Goal: Navigation & Orientation: Find specific page/section

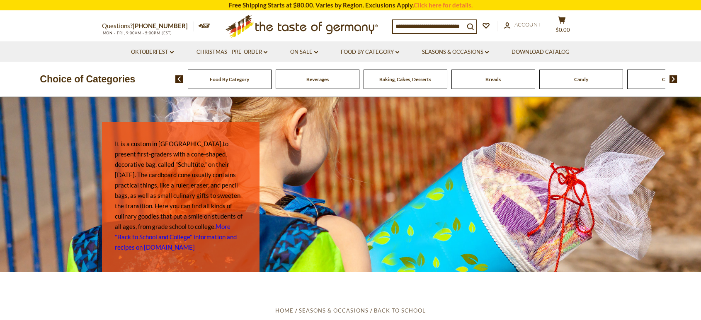
click at [672, 76] on img at bounding box center [673, 78] width 8 height 7
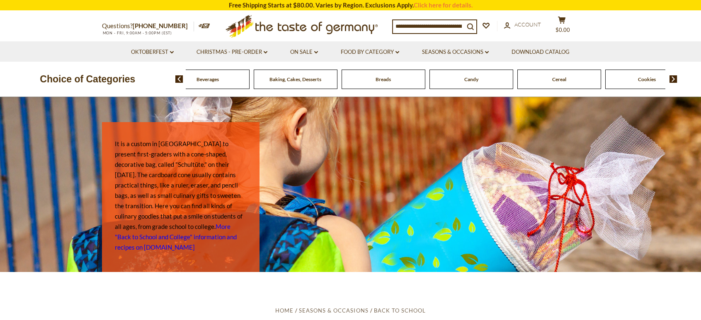
click at [672, 77] on img at bounding box center [673, 78] width 8 height 7
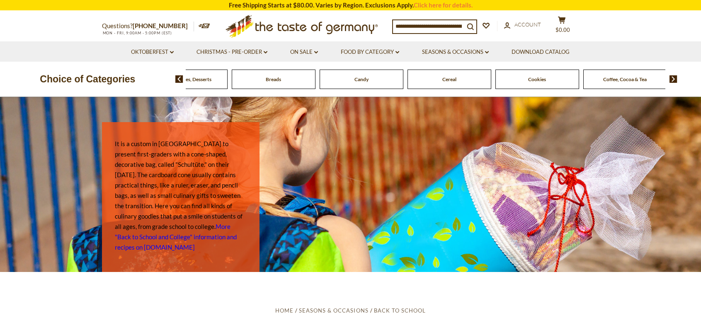
click at [672, 77] on img at bounding box center [673, 78] width 8 height 7
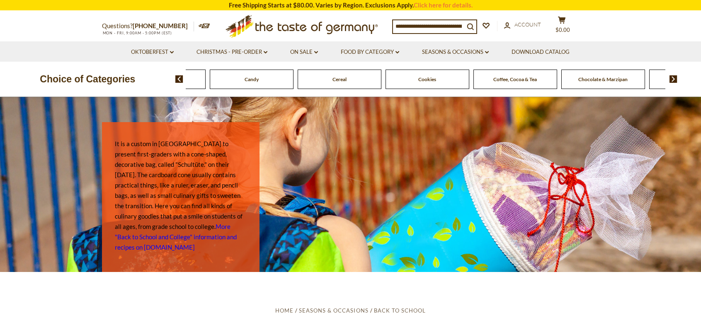
click at [672, 77] on img at bounding box center [673, 78] width 8 height 7
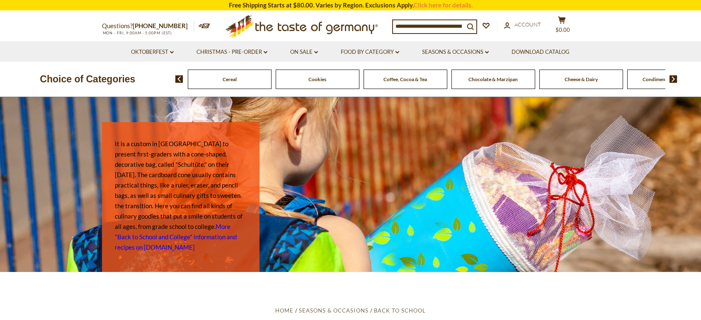
click at [672, 77] on img at bounding box center [673, 78] width 8 height 7
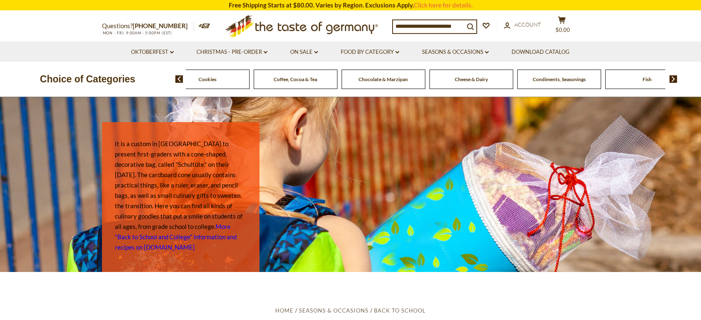
click at [672, 77] on img at bounding box center [673, 78] width 8 height 7
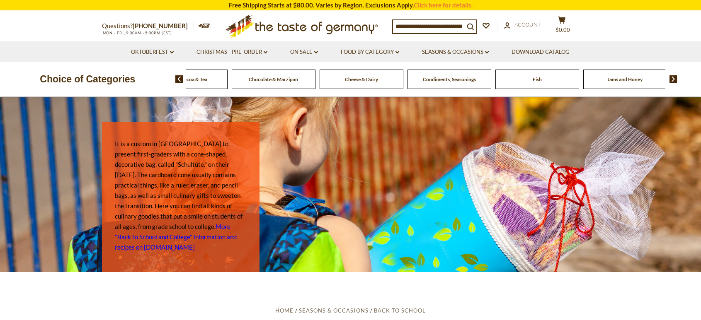
click at [672, 77] on img at bounding box center [673, 78] width 8 height 7
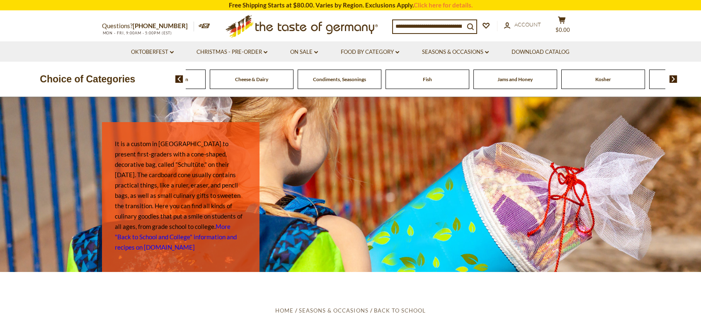
click at [672, 77] on img at bounding box center [673, 78] width 8 height 7
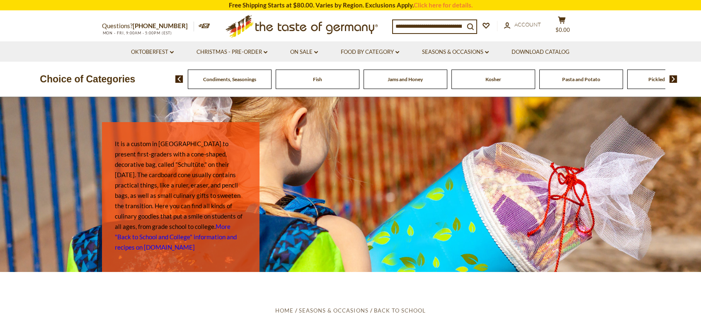
click at [672, 77] on img at bounding box center [673, 78] width 8 height 7
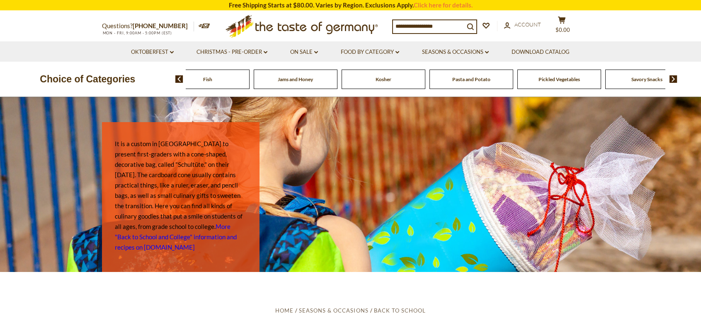
click at [672, 77] on img at bounding box center [673, 78] width 8 height 7
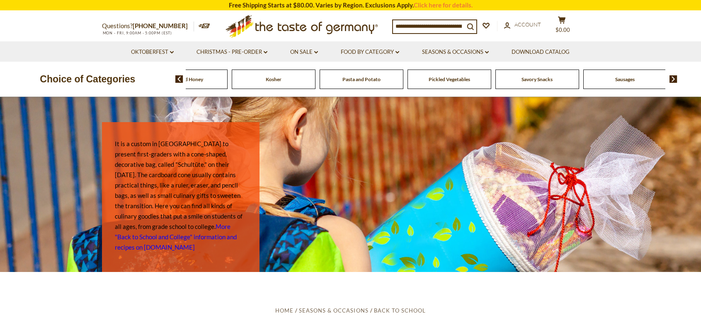
click at [672, 77] on img at bounding box center [673, 78] width 8 height 7
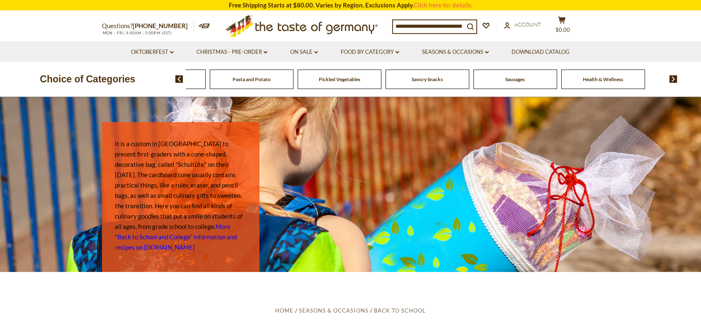
click at [672, 77] on img at bounding box center [673, 78] width 8 height 7
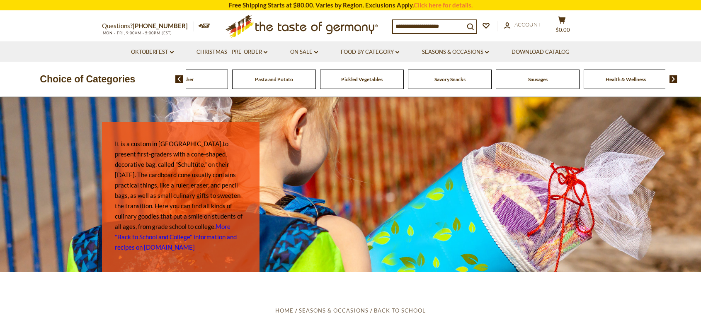
click at [539, 79] on span "Sausages" at bounding box center [537, 79] width 19 height 6
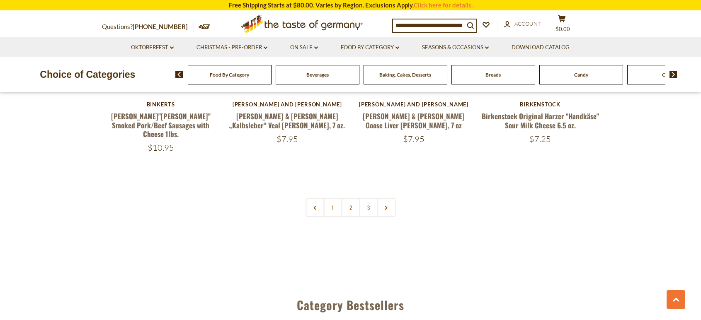
scroll to position [2101, 0]
